Goal: Check status: Check status

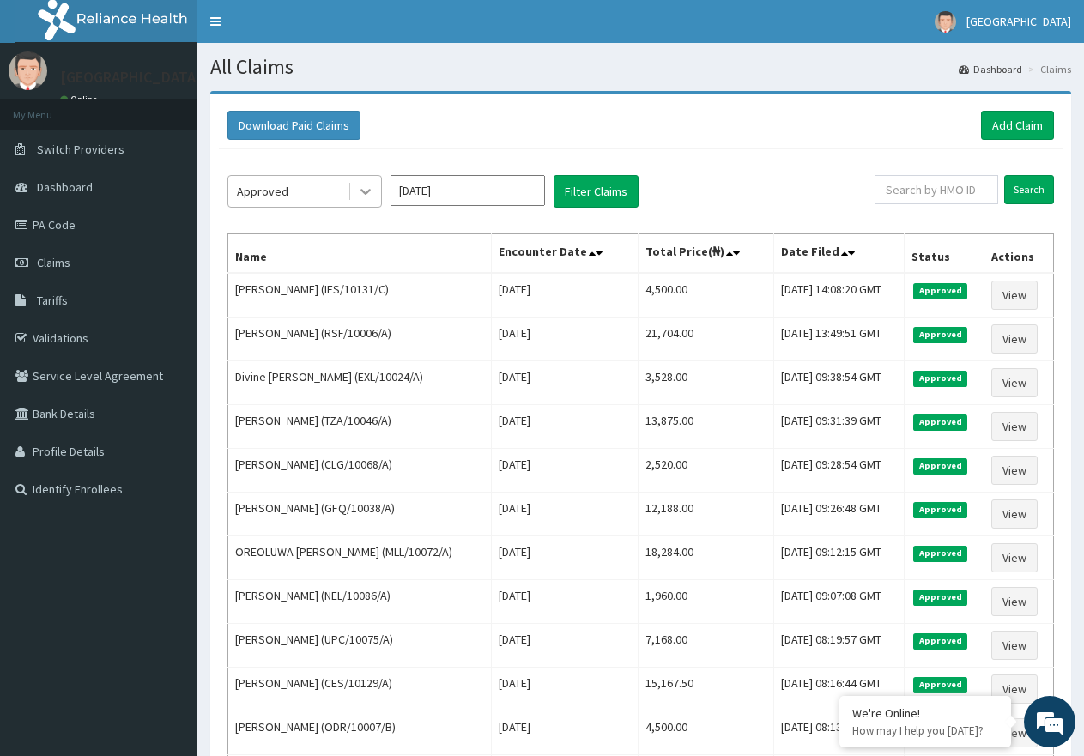
click at [361, 191] on icon at bounding box center [365, 191] width 17 height 17
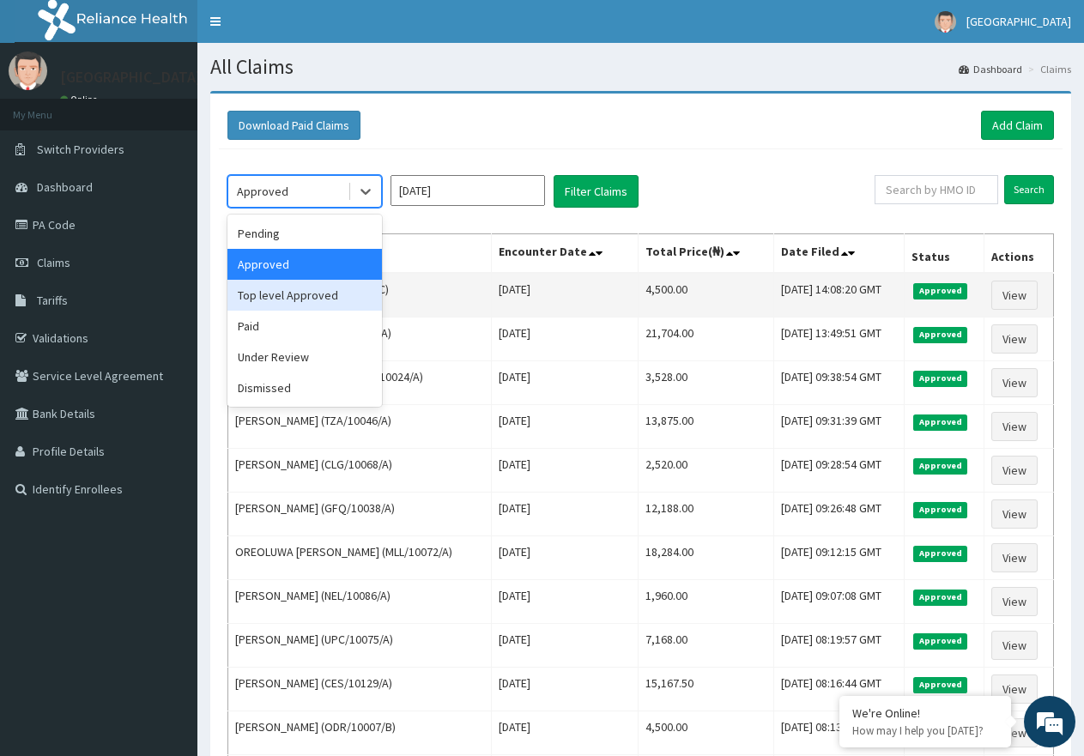
click at [318, 300] on div "Top level Approved" at bounding box center [304, 295] width 155 height 31
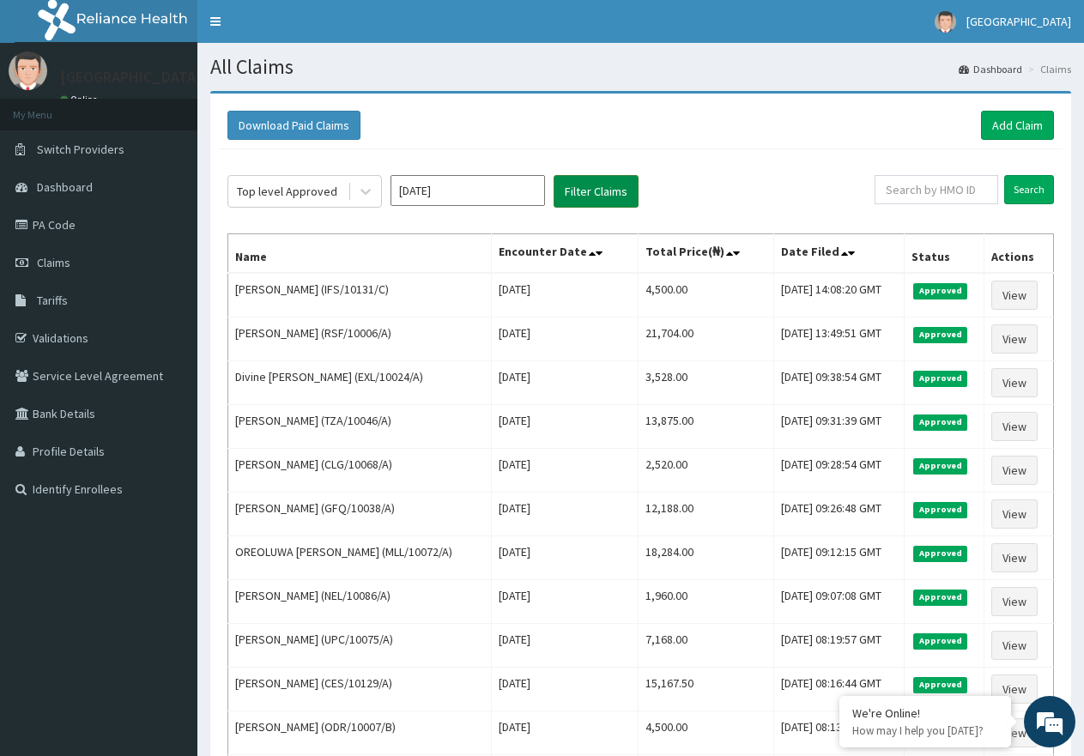
click at [587, 197] on button "Filter Claims" at bounding box center [596, 191] width 85 height 33
click at [596, 195] on button "Filter Claims" at bounding box center [596, 191] width 85 height 33
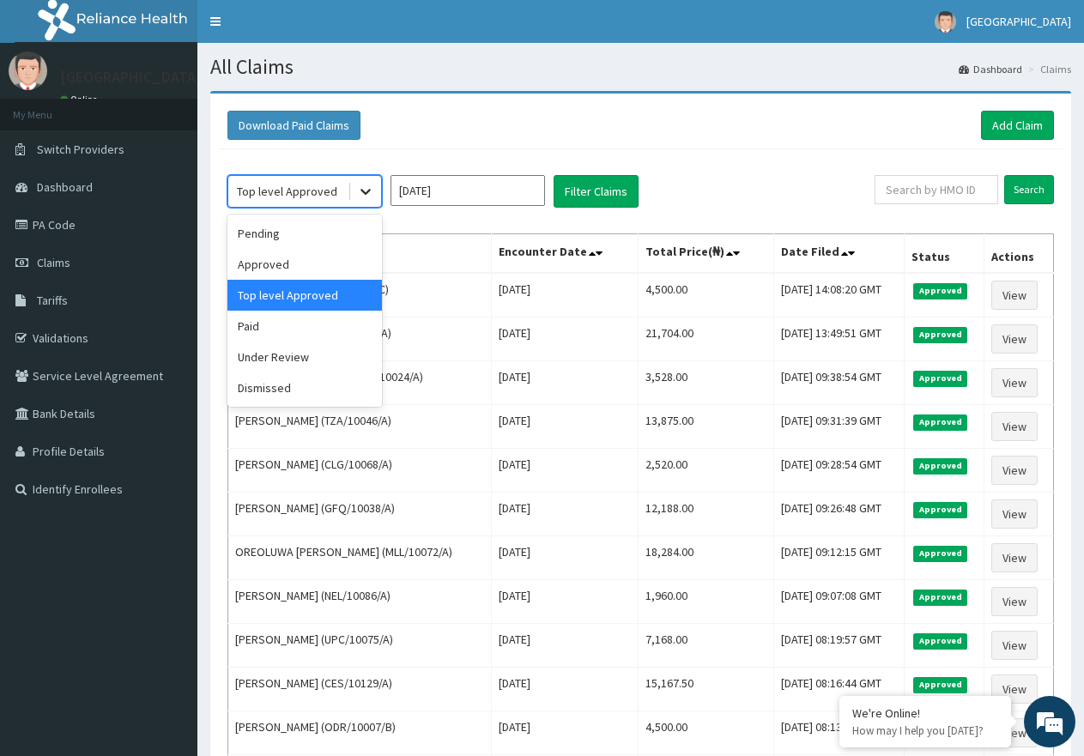
click at [361, 193] on icon at bounding box center [365, 191] width 17 height 17
drag, startPoint x: 288, startPoint y: 237, endPoint x: 376, endPoint y: 221, distance: 88.9
click at [288, 236] on div "Pending" at bounding box center [304, 233] width 155 height 31
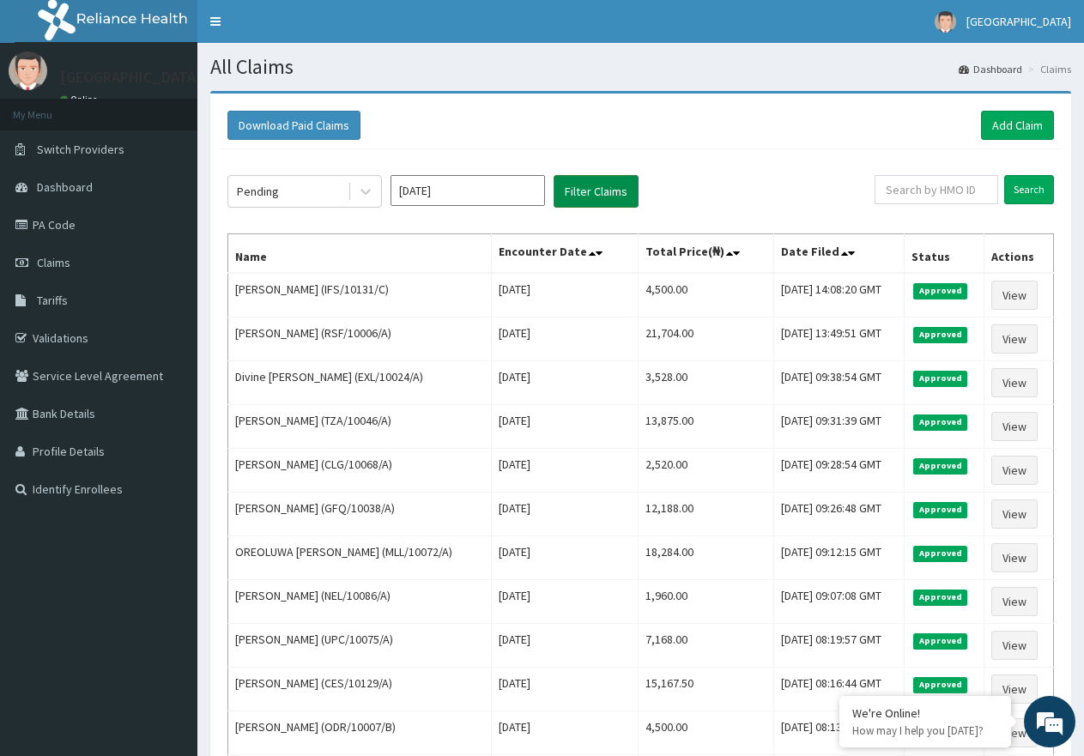
click at [598, 203] on button "Filter Claims" at bounding box center [596, 191] width 85 height 33
click at [603, 196] on button "Filter Claims" at bounding box center [596, 191] width 85 height 33
click at [601, 197] on button "Filter Claims" at bounding box center [596, 191] width 85 height 33
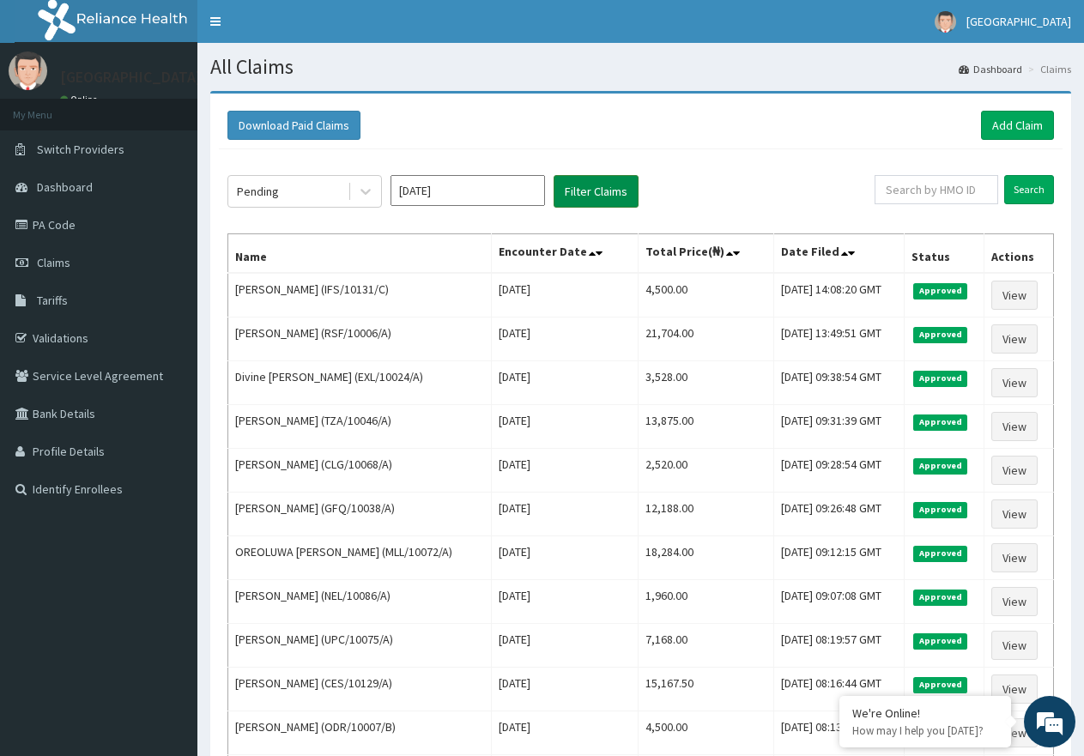
click at [603, 197] on button "Filter Claims" at bounding box center [596, 191] width 85 height 33
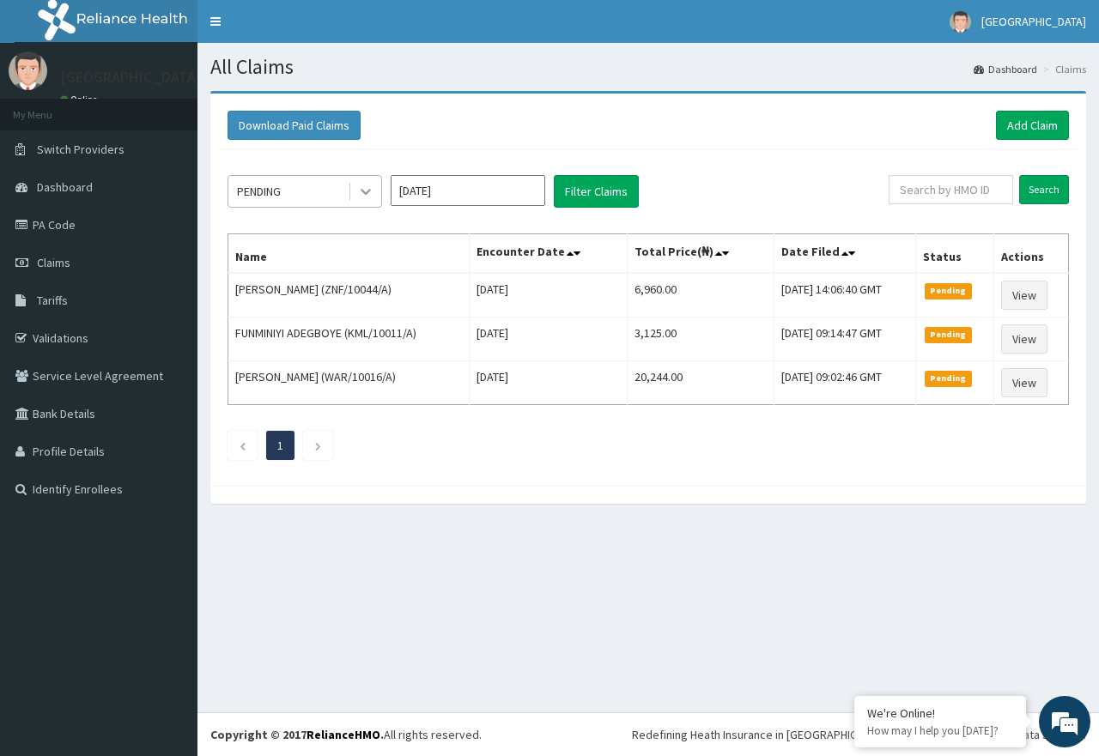
click at [367, 188] on icon at bounding box center [365, 191] width 17 height 17
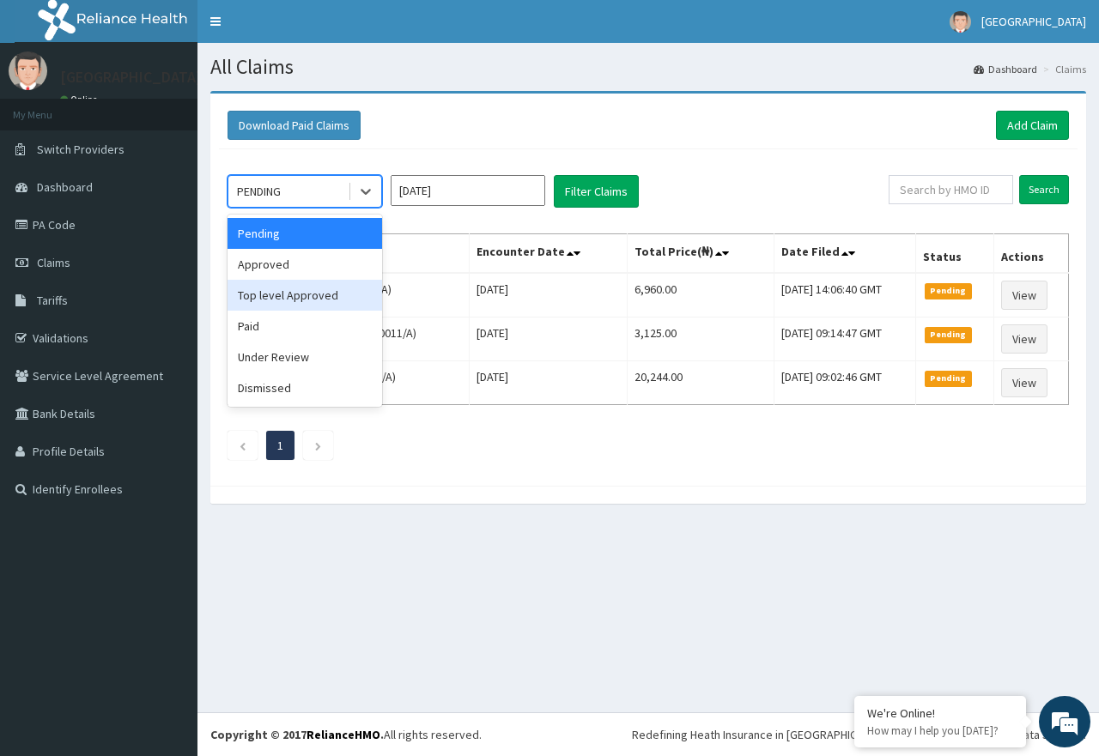
click at [288, 291] on div "Top level Approved" at bounding box center [304, 295] width 155 height 31
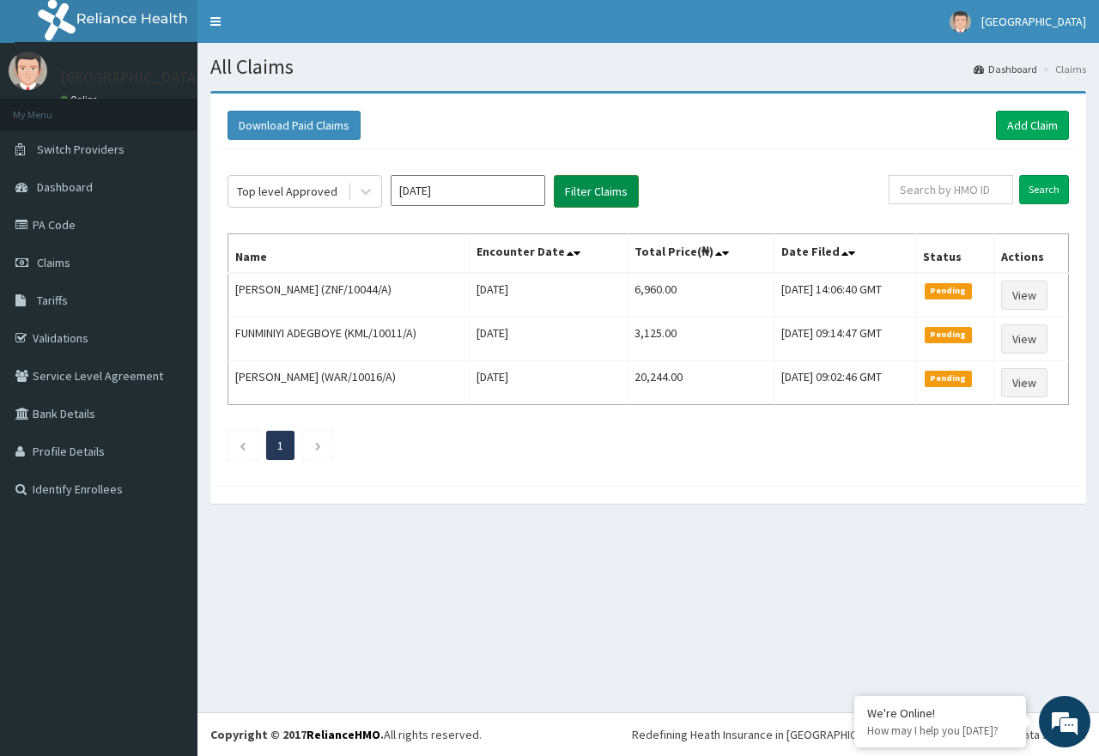
click at [585, 197] on button "Filter Claims" at bounding box center [596, 191] width 85 height 33
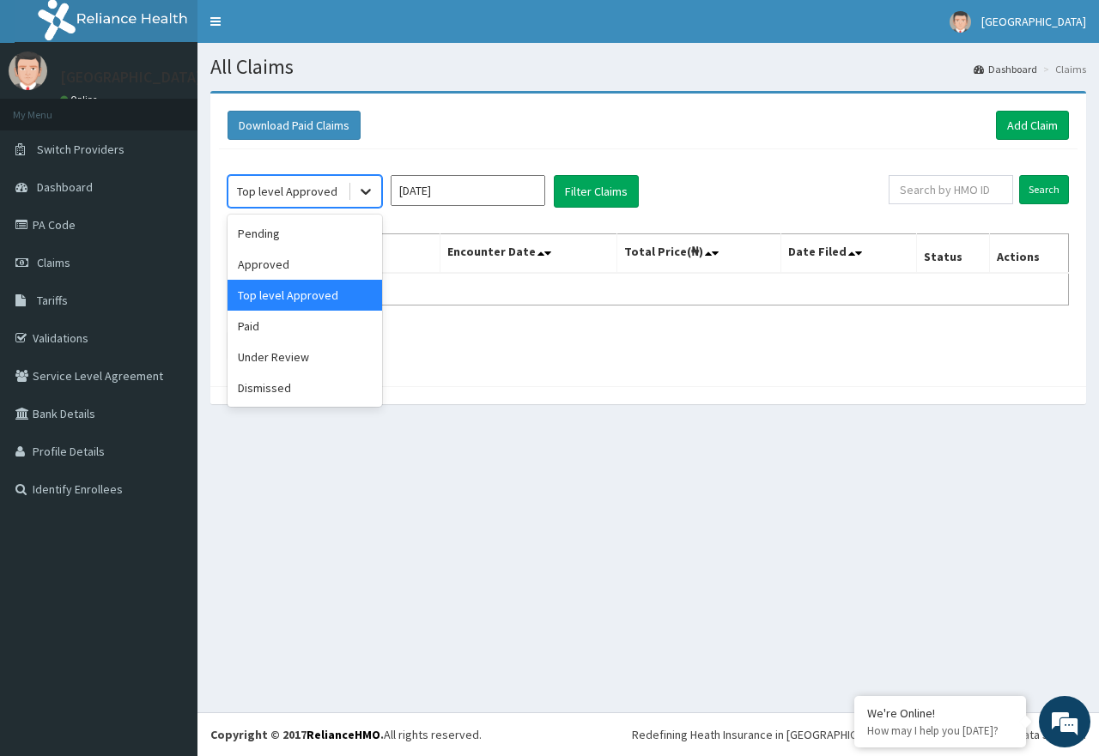
drag, startPoint x: 366, startPoint y: 185, endPoint x: 358, endPoint y: 194, distance: 12.2
click at [366, 185] on icon at bounding box center [365, 191] width 17 height 17
click at [287, 355] on div "Under Review" at bounding box center [304, 357] width 155 height 31
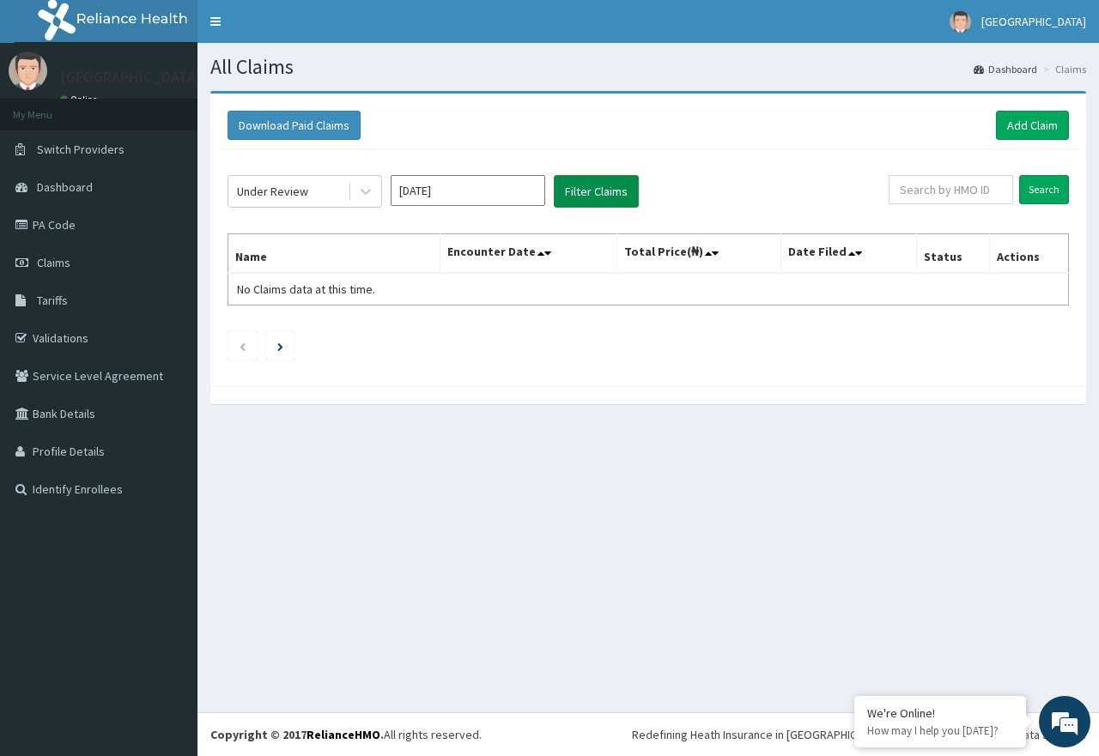
click at [582, 200] on button "Filter Claims" at bounding box center [596, 191] width 85 height 33
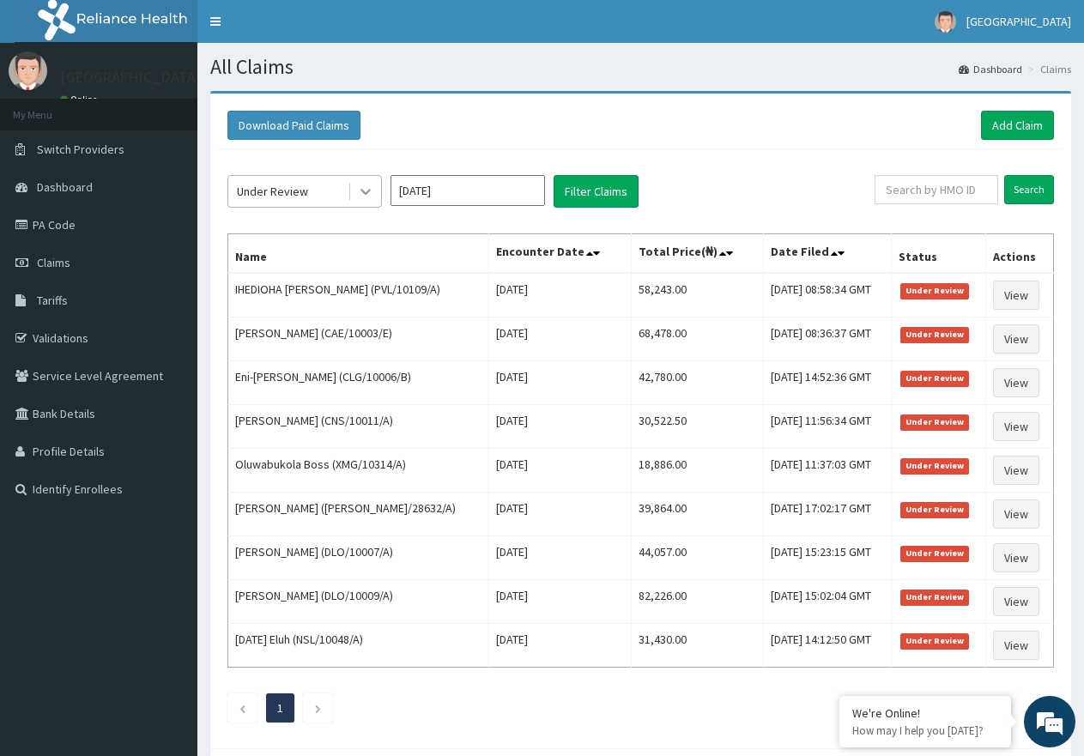
click at [362, 186] on icon at bounding box center [365, 191] width 17 height 17
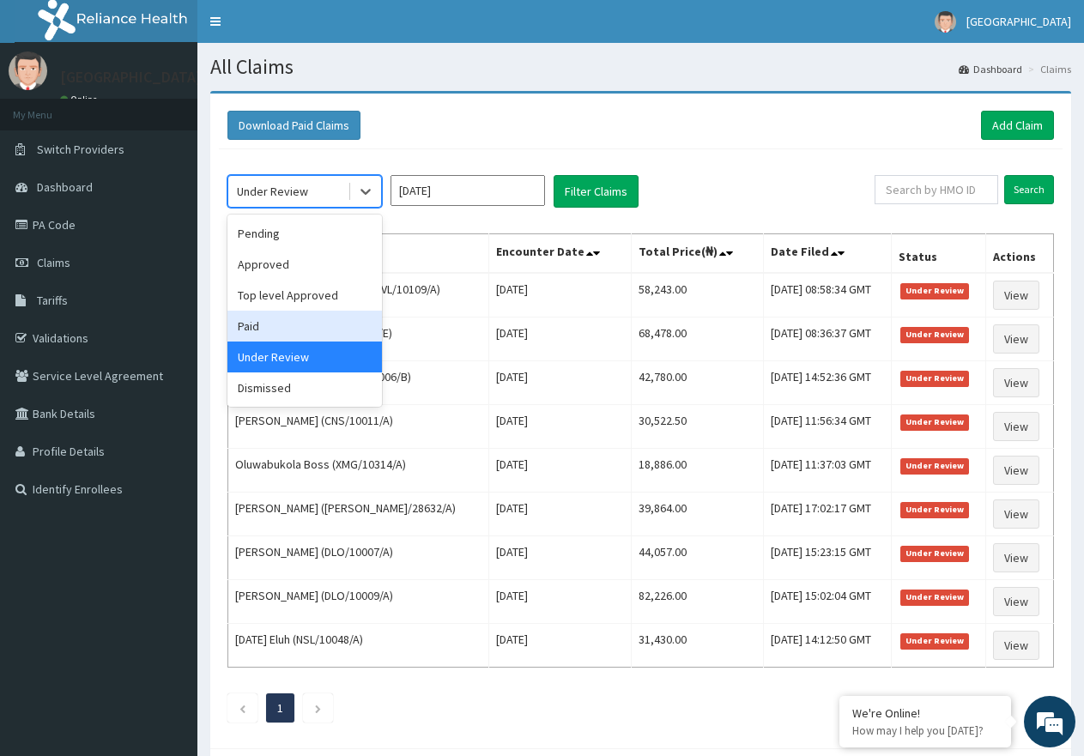
click at [291, 329] on div "Paid" at bounding box center [304, 326] width 155 height 31
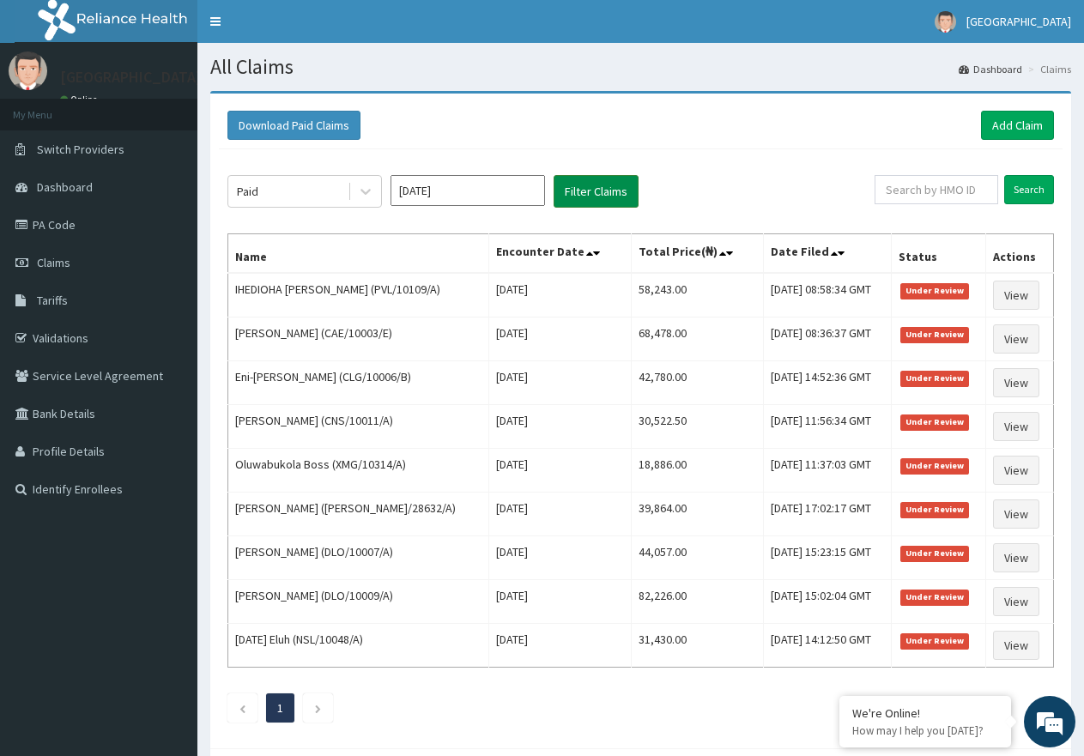
click at [625, 195] on button "Filter Claims" at bounding box center [596, 191] width 85 height 33
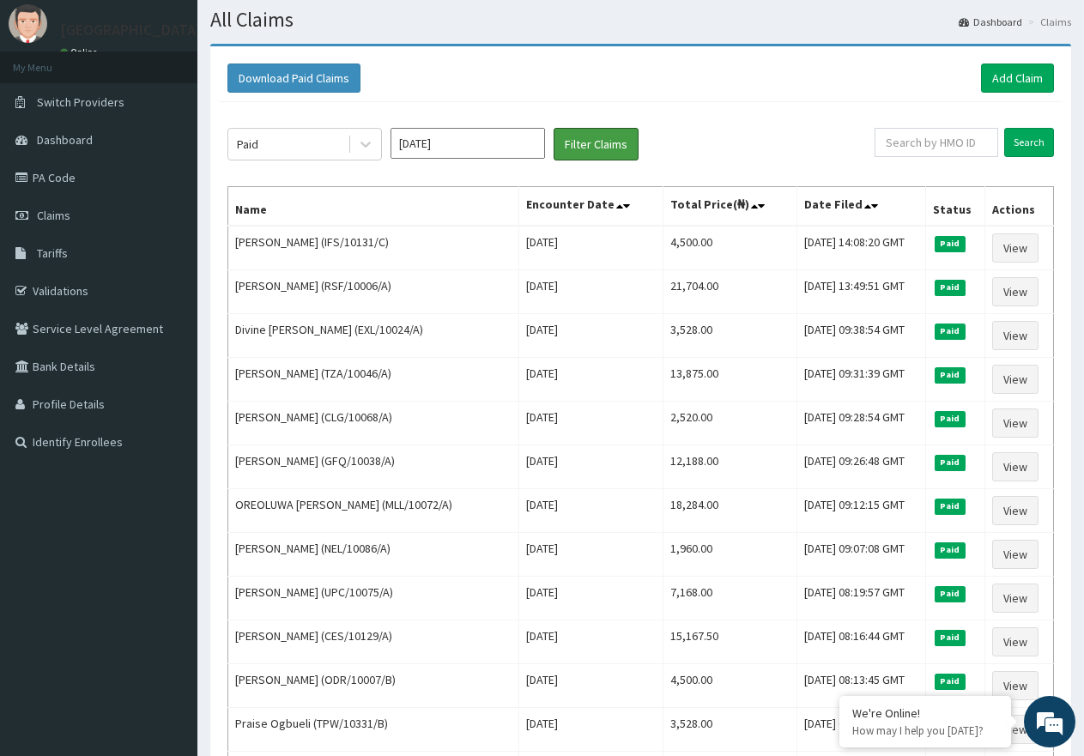
scroll to position [86, 0]
